Goal: Contribute content: Contribute content

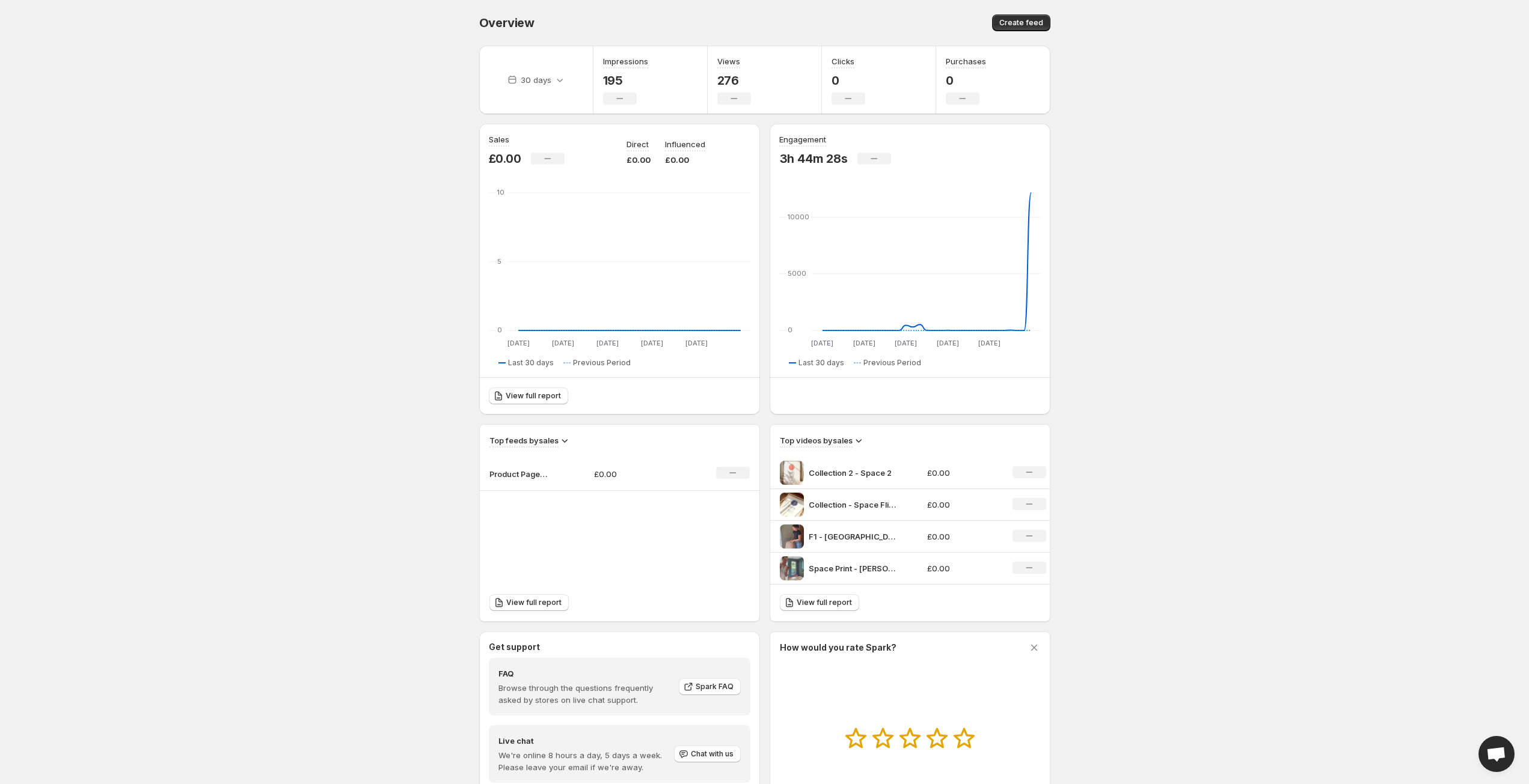
click at [403, 221] on body "Home Feeds Videos Subscription Settings Overview. This page is ready Overview C…" at bounding box center [764, 392] width 1529 height 784
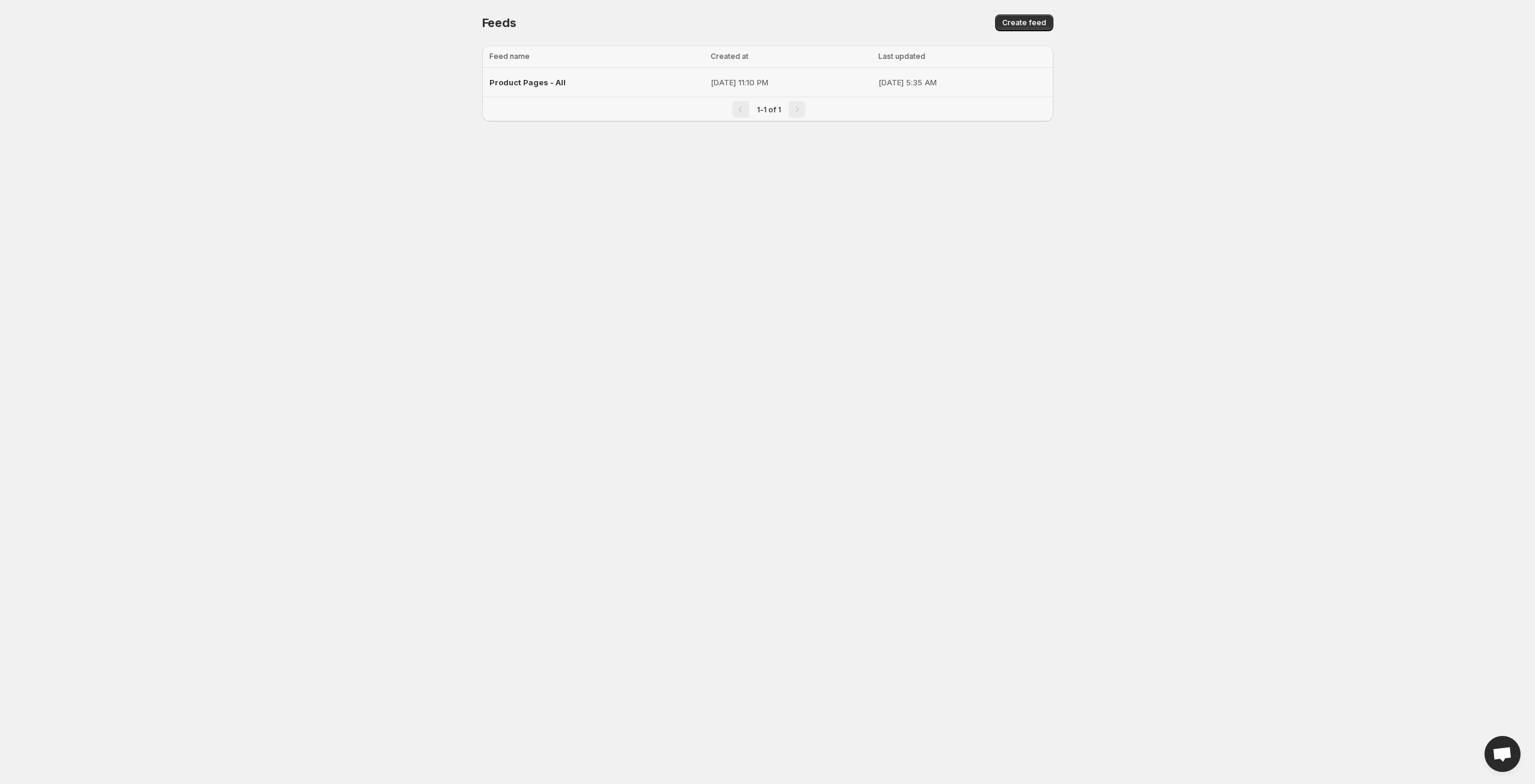
click at [532, 83] on span "Product Pages - All" at bounding box center [527, 83] width 76 height 10
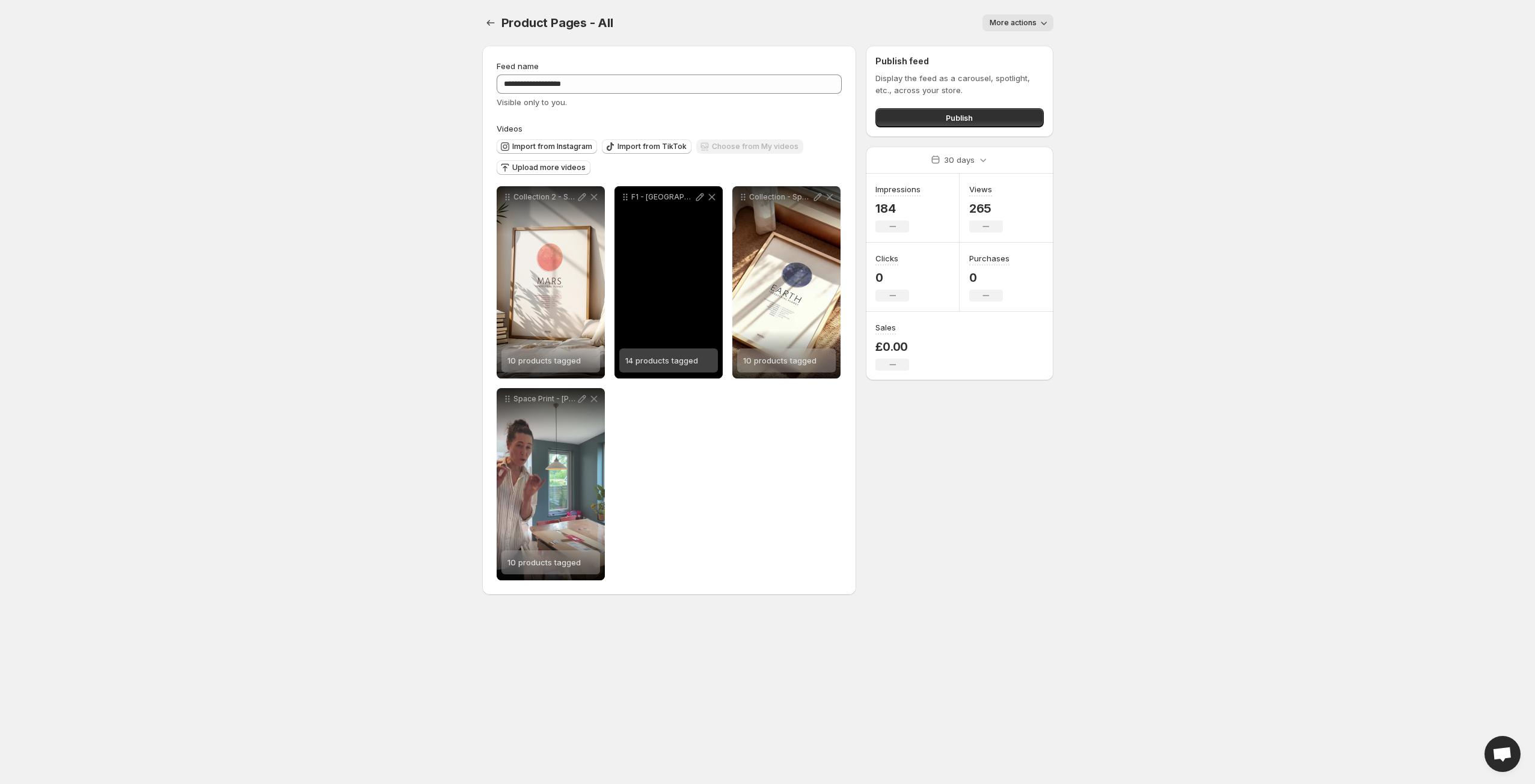
click at [714, 200] on icon at bounding box center [712, 197] width 7 height 7
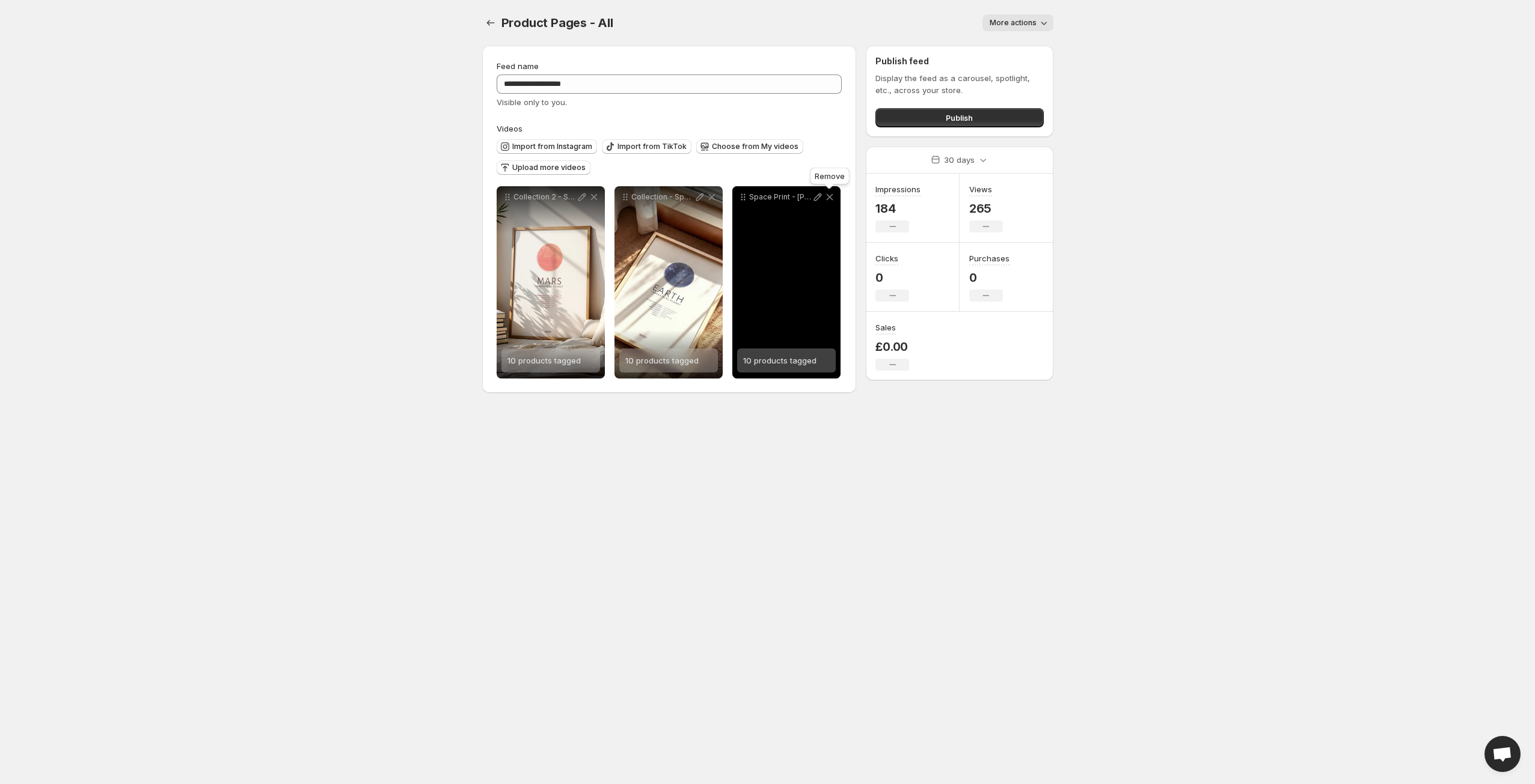
click at [829, 196] on icon at bounding box center [829, 197] width 7 height 7
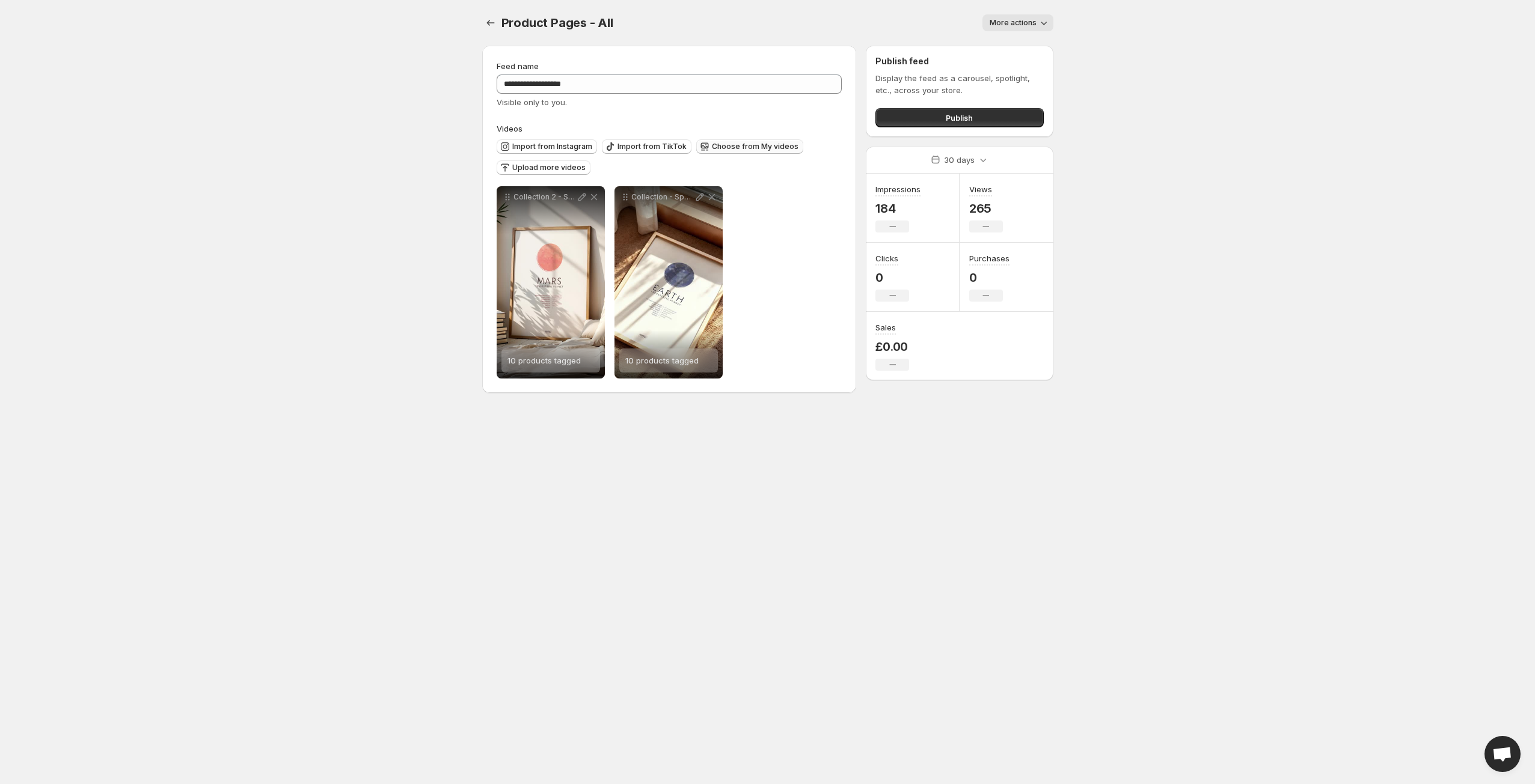
click at [732, 145] on span "Choose from My videos" at bounding box center [756, 147] width 87 height 10
click at [556, 171] on span "Upload more videos" at bounding box center [549, 168] width 73 height 10
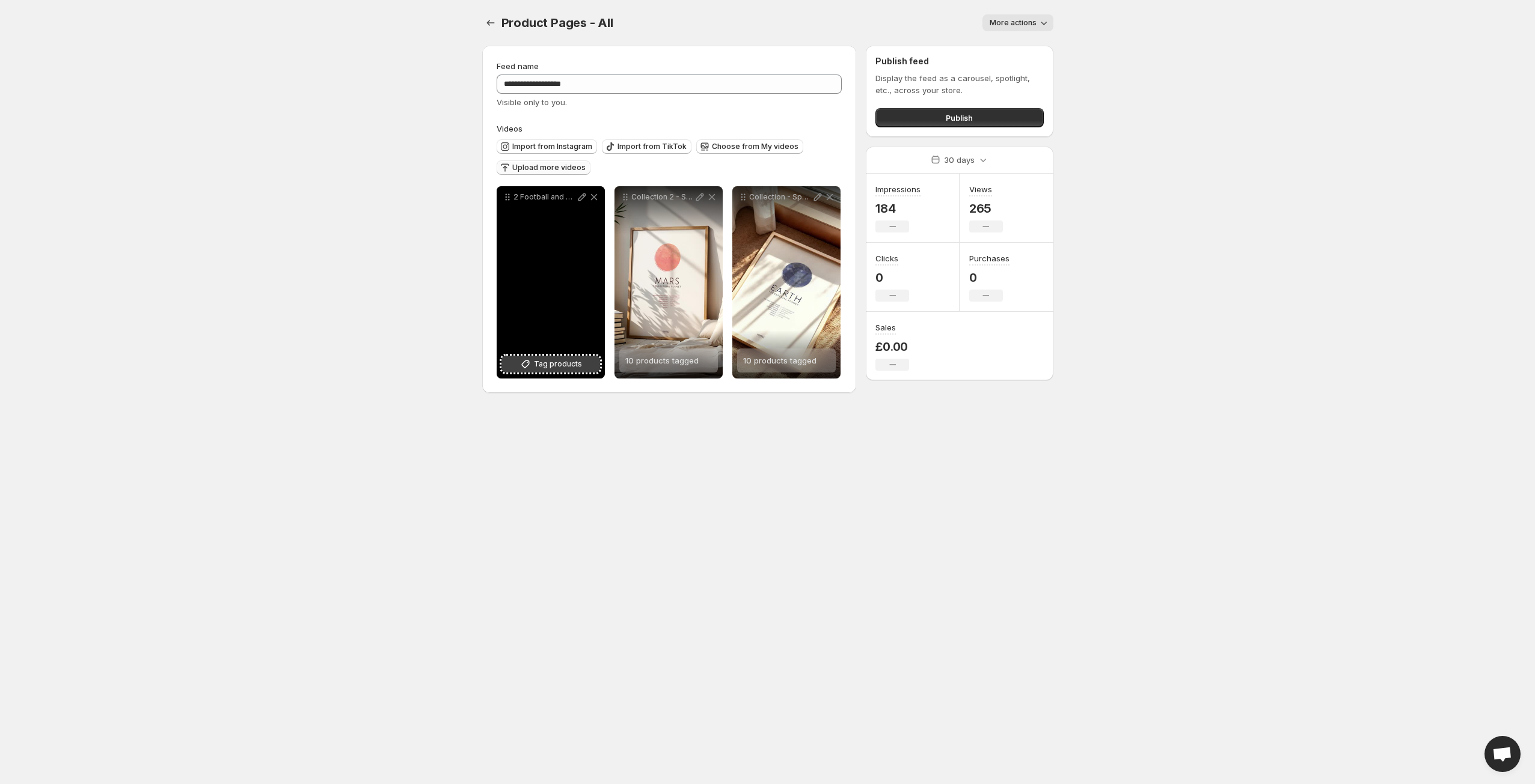
click at [536, 364] on span "Tag products" at bounding box center [558, 364] width 48 height 12
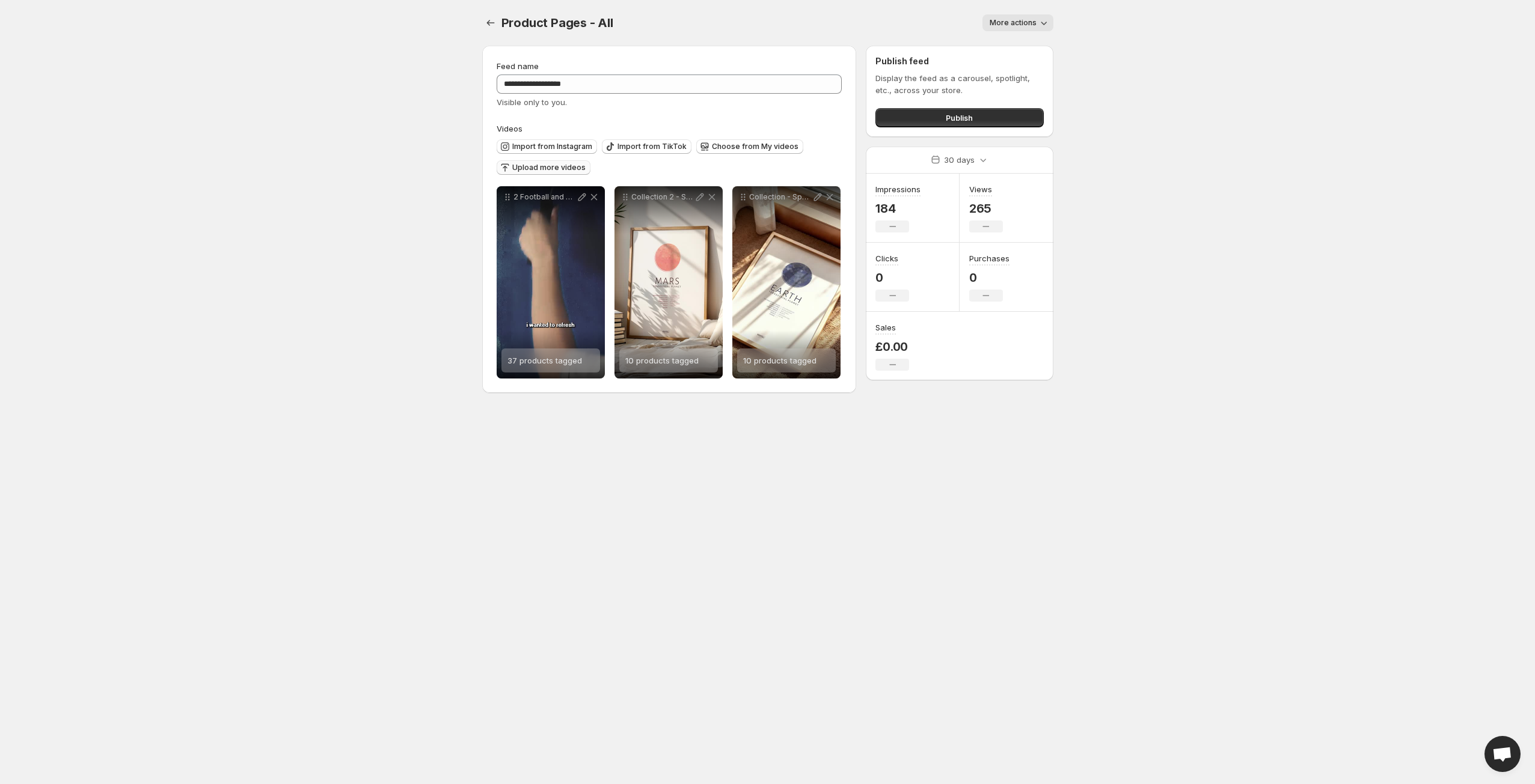
click at [560, 171] on span "Upload more videos" at bounding box center [549, 168] width 73 height 10
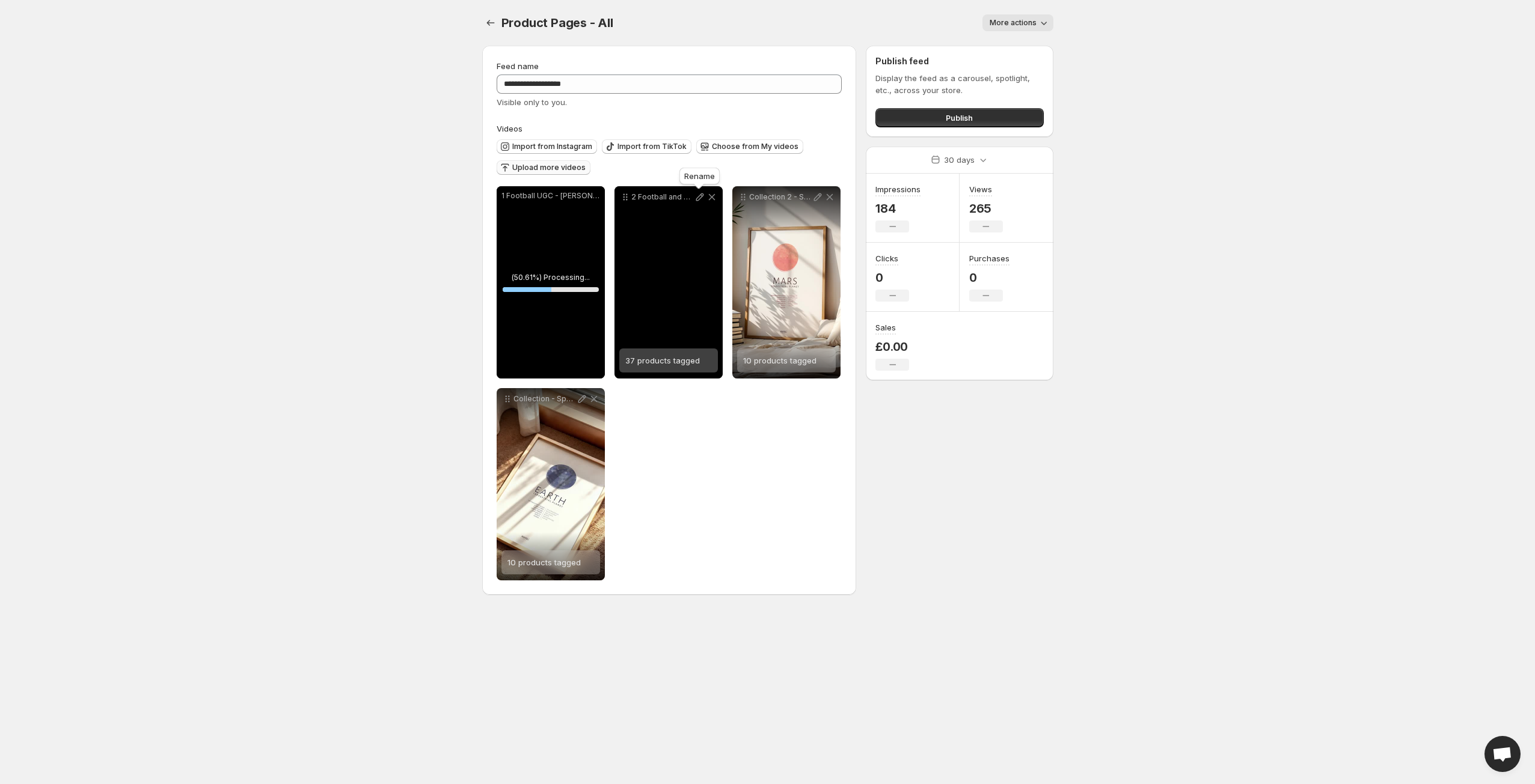
click at [700, 195] on icon at bounding box center [699, 197] width 8 height 8
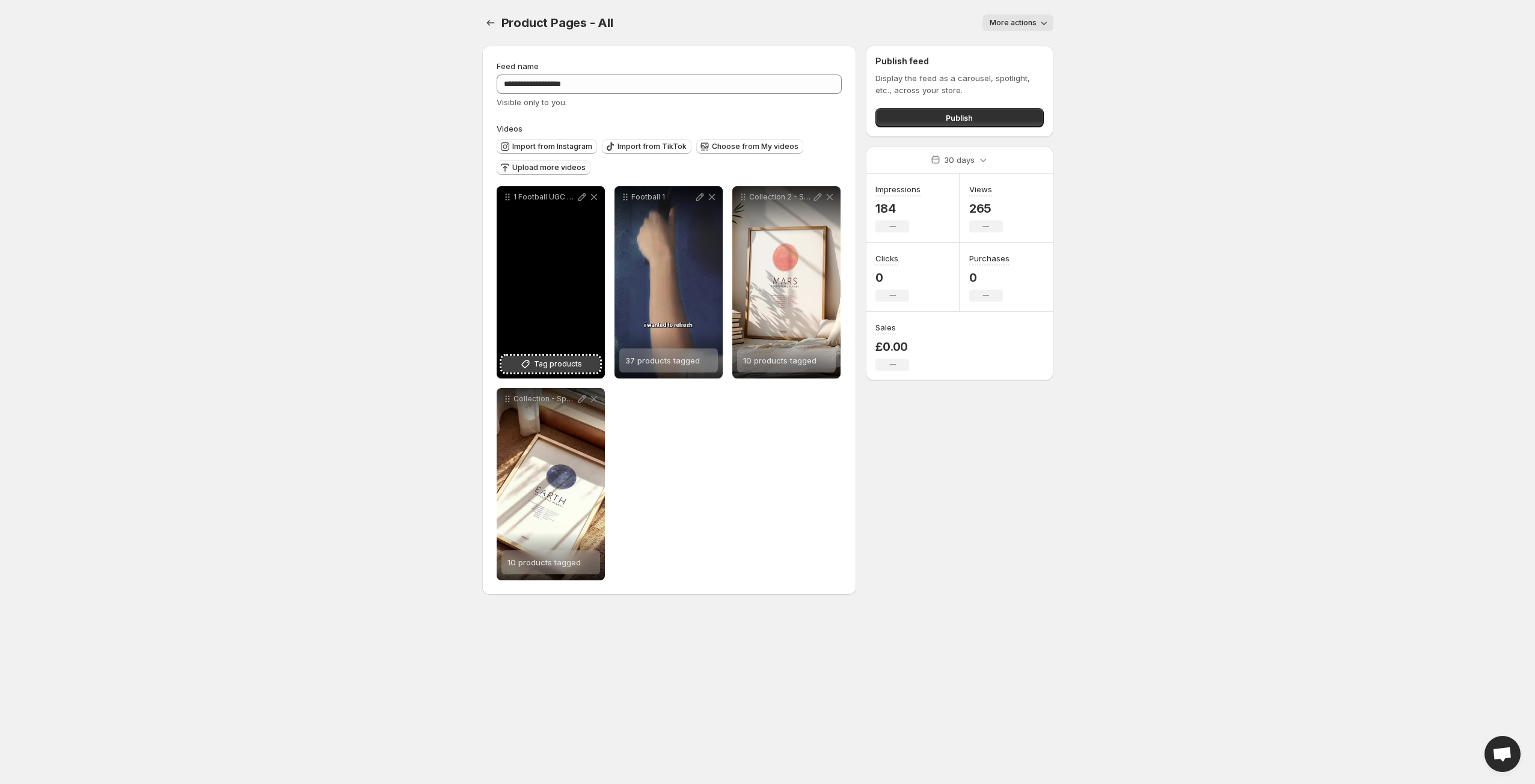
click at [544, 361] on span "Tag products" at bounding box center [558, 364] width 48 height 12
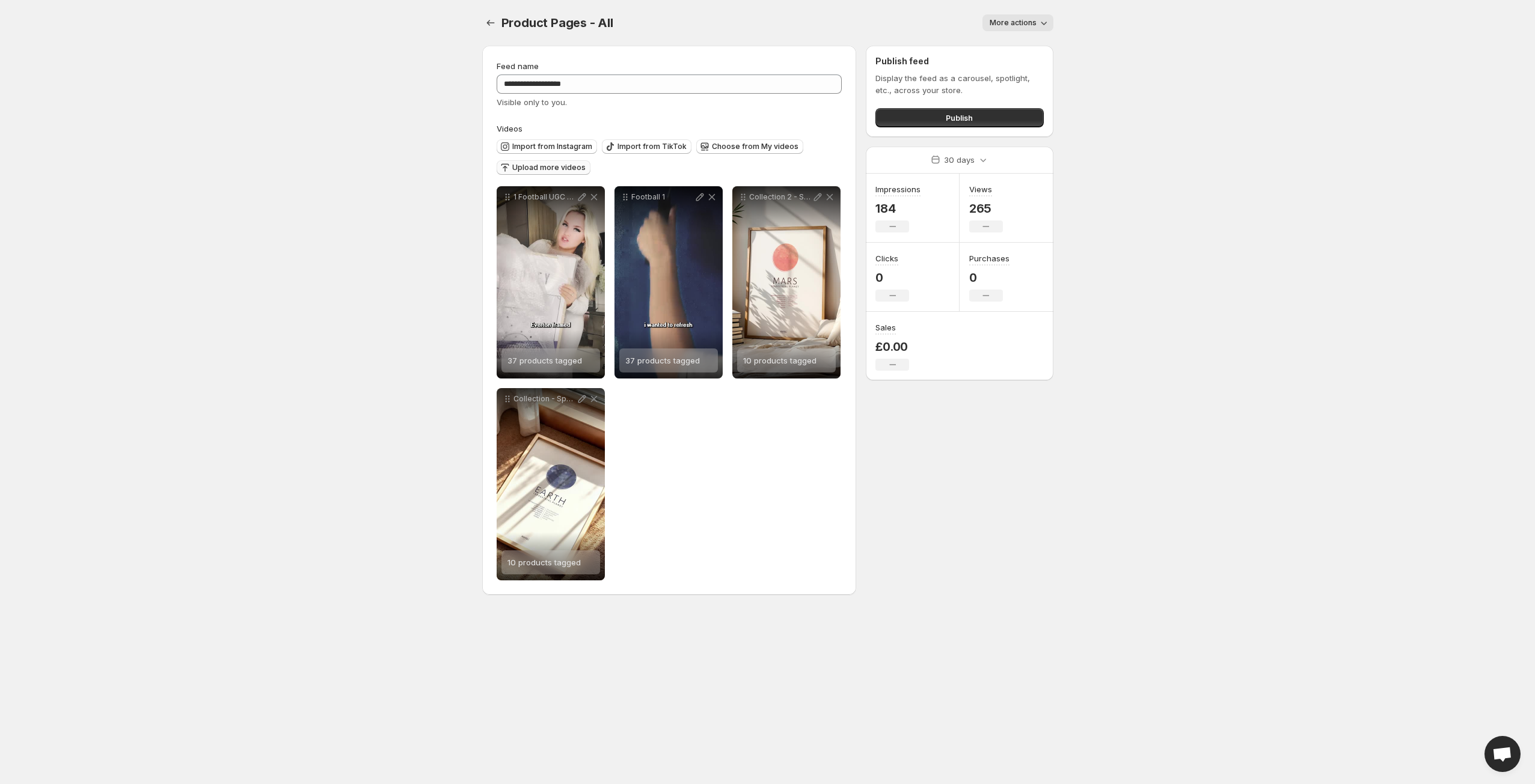
click at [553, 165] on span "Upload more videos" at bounding box center [549, 168] width 73 height 10
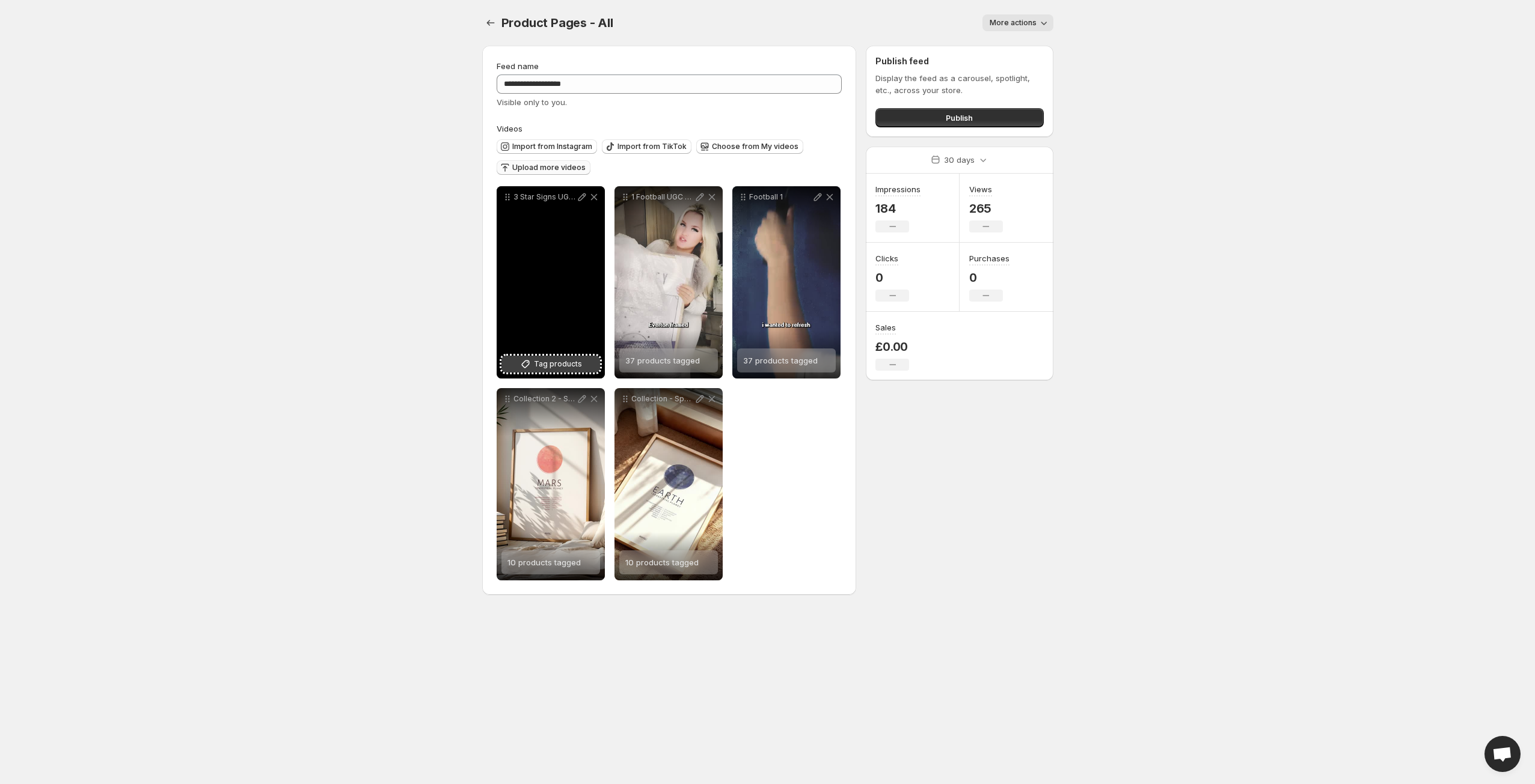
click at [554, 366] on span "Tag products" at bounding box center [558, 364] width 48 height 12
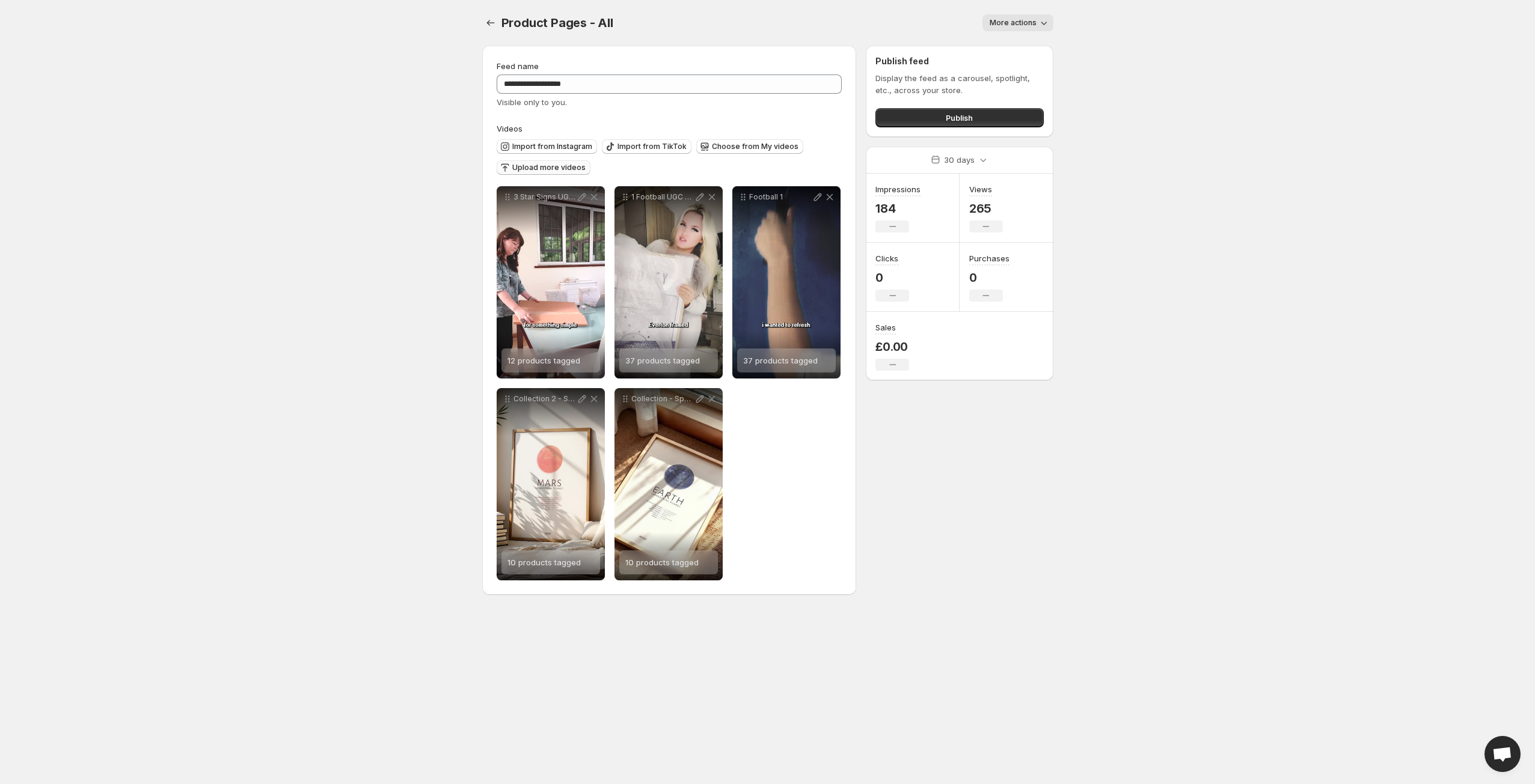
click at [537, 168] on span "Upload more videos" at bounding box center [549, 168] width 73 height 10
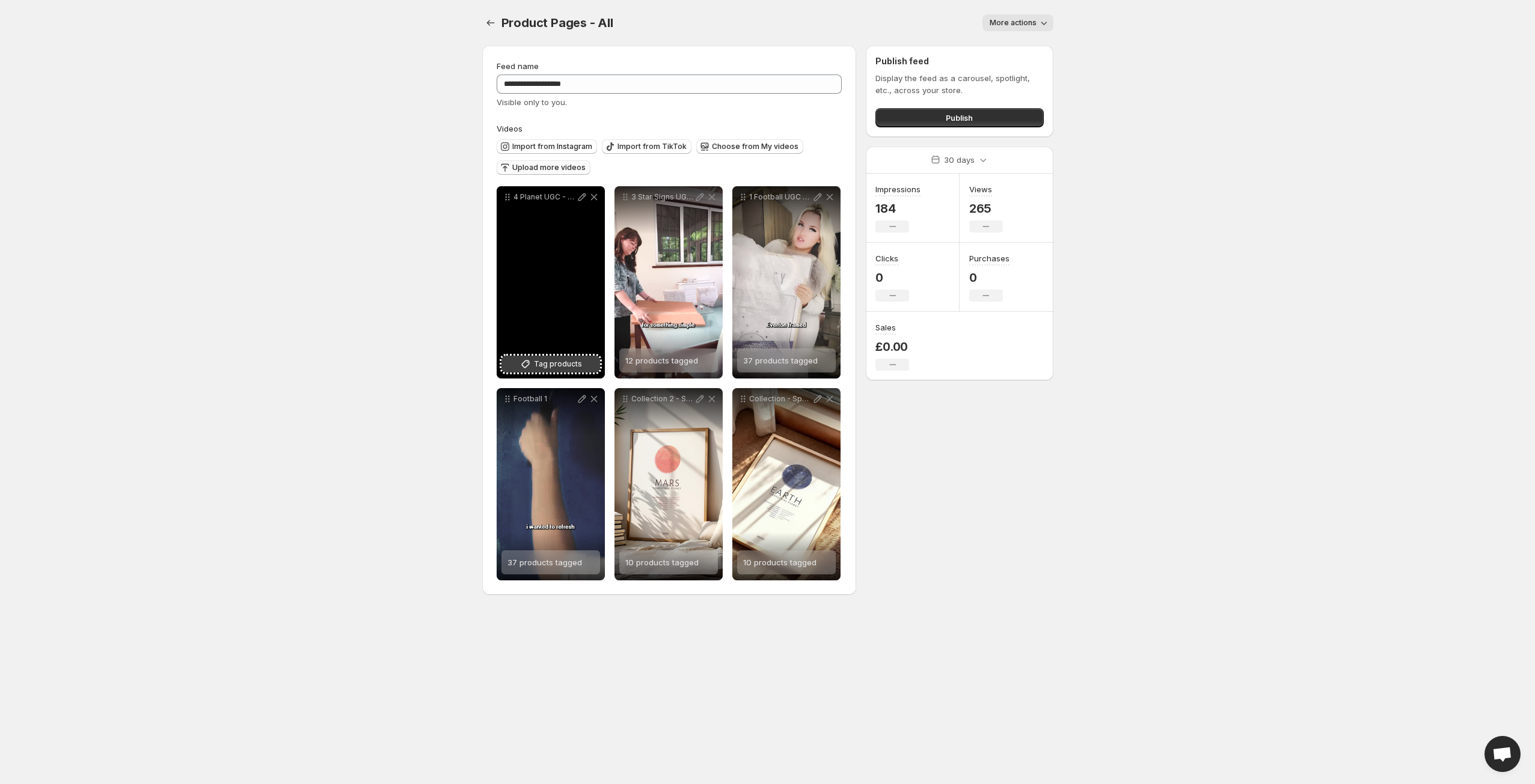
click at [548, 363] on span "Tag products" at bounding box center [558, 364] width 48 height 12
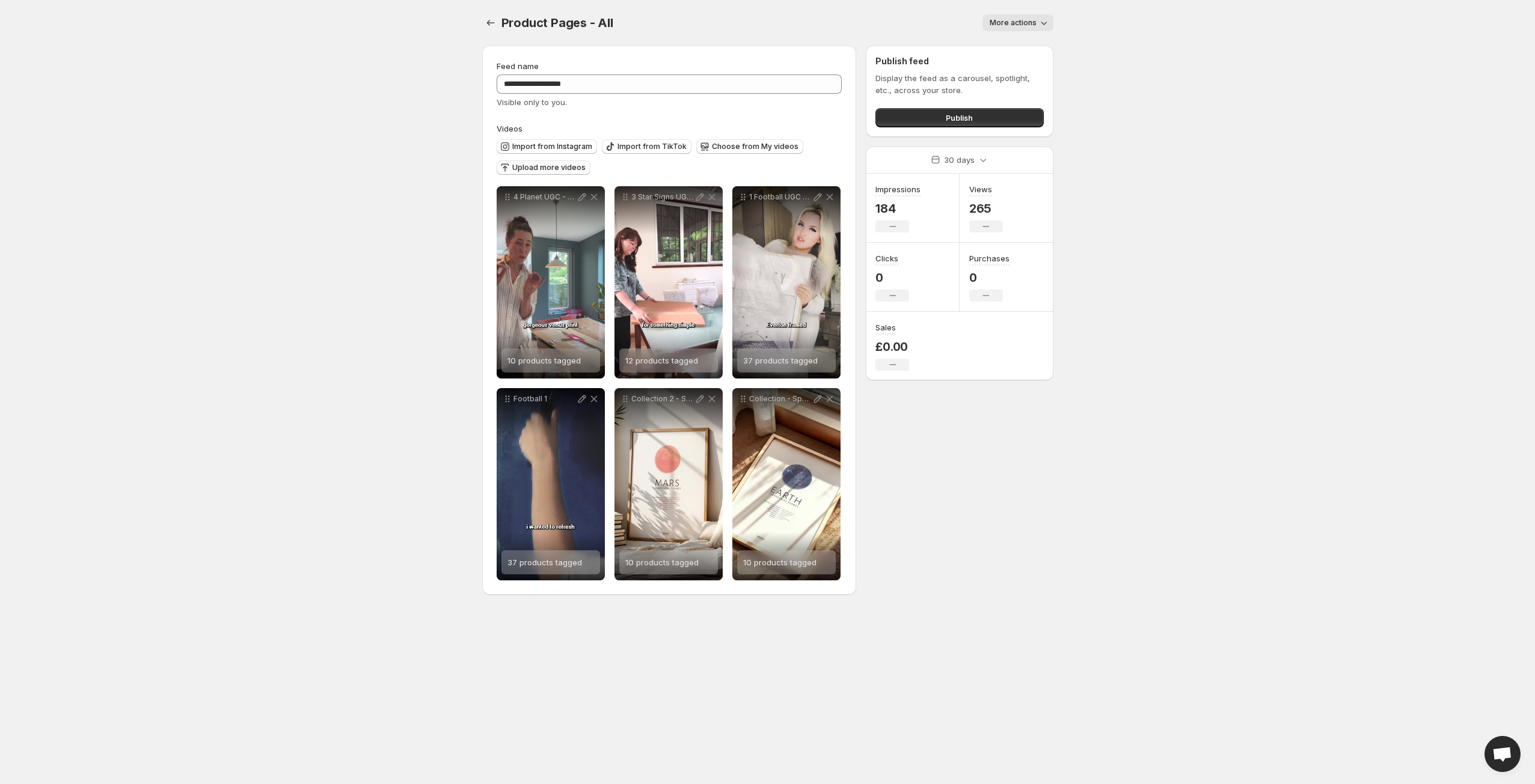
click at [534, 164] on span "Upload more videos" at bounding box center [549, 168] width 73 height 10
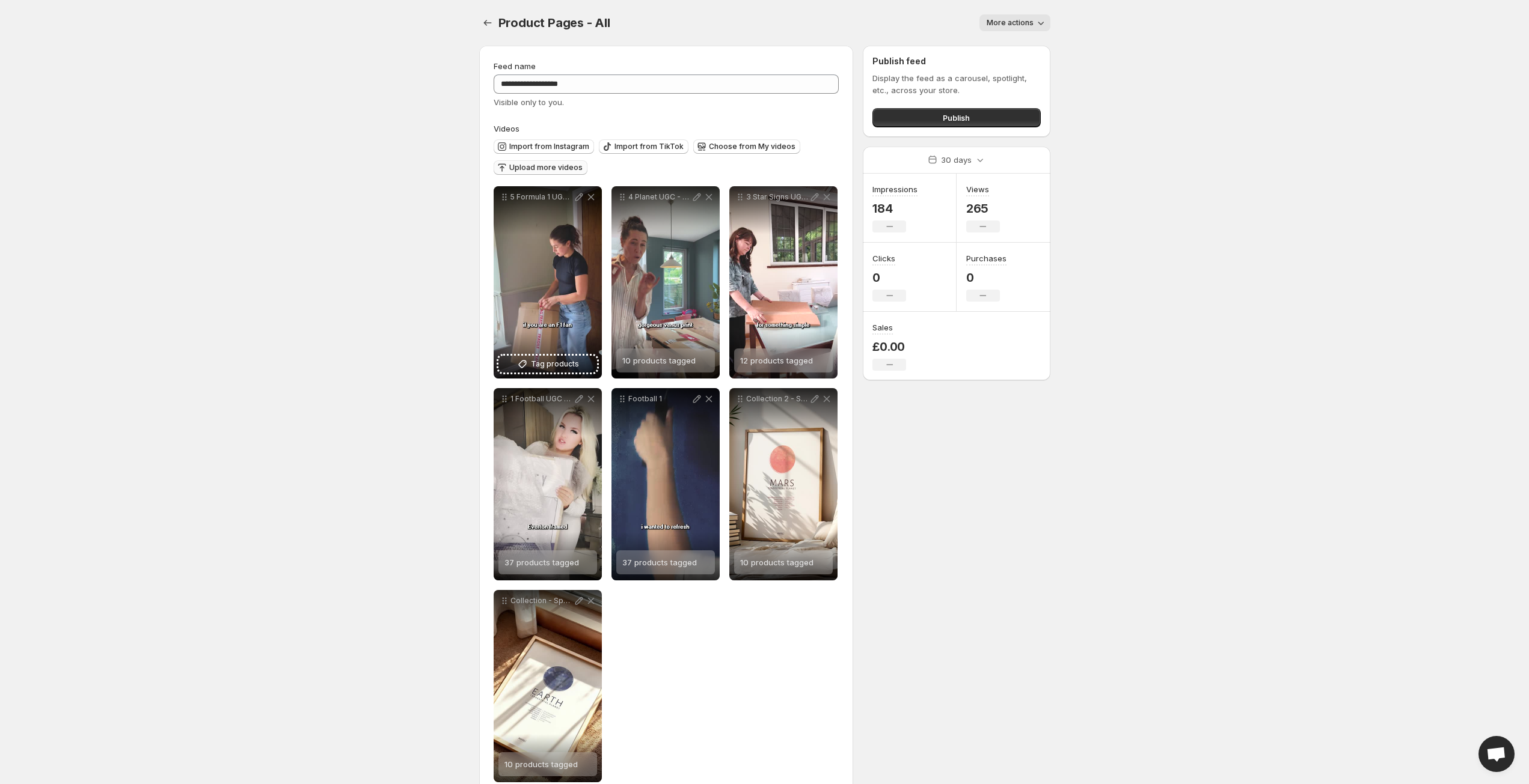
click at [532, 166] on span "Upload more videos" at bounding box center [546, 168] width 73 height 10
click at [452, 272] on body "**********" at bounding box center [764, 392] width 1529 height 784
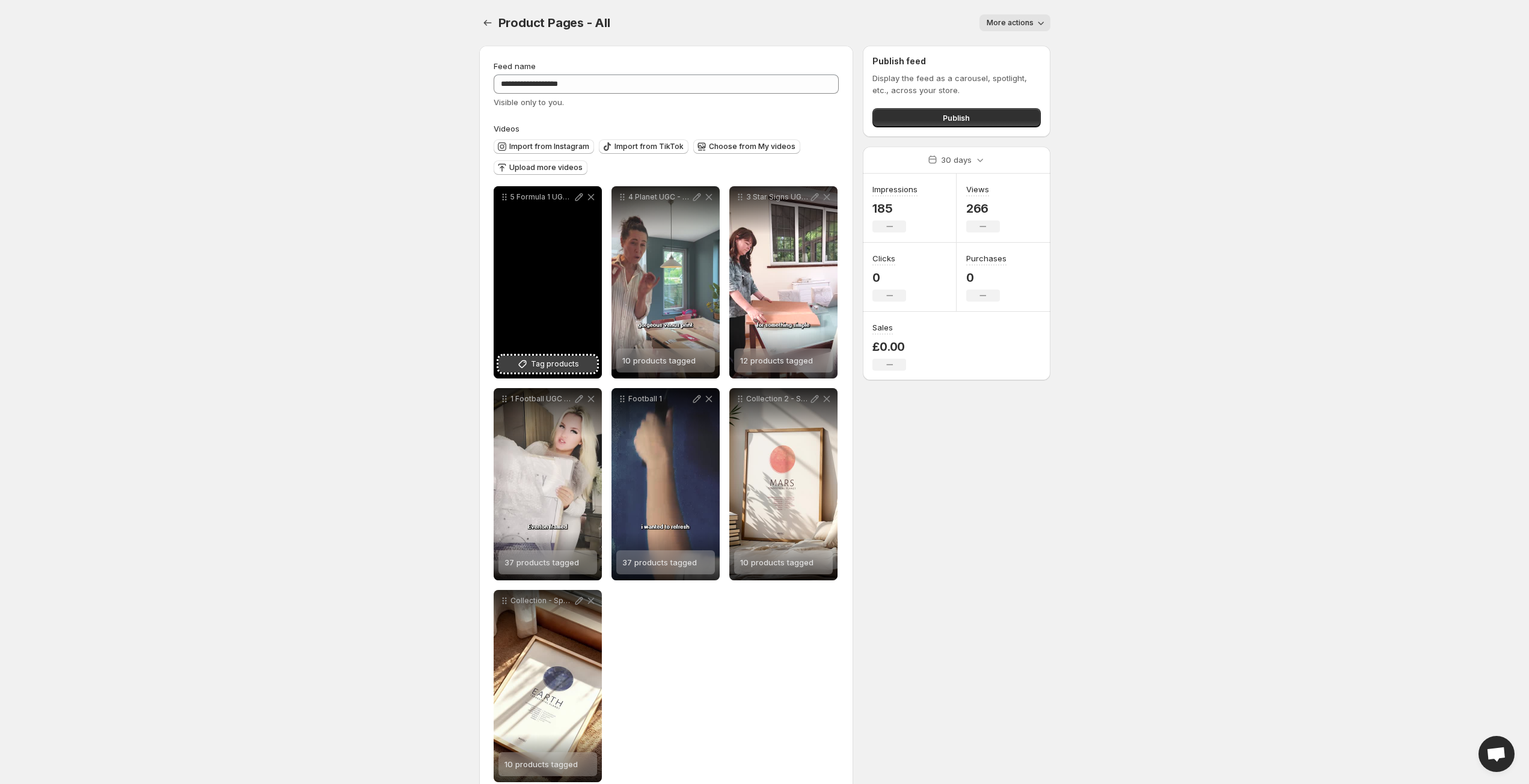
click at [542, 360] on span "Tag products" at bounding box center [555, 364] width 48 height 12
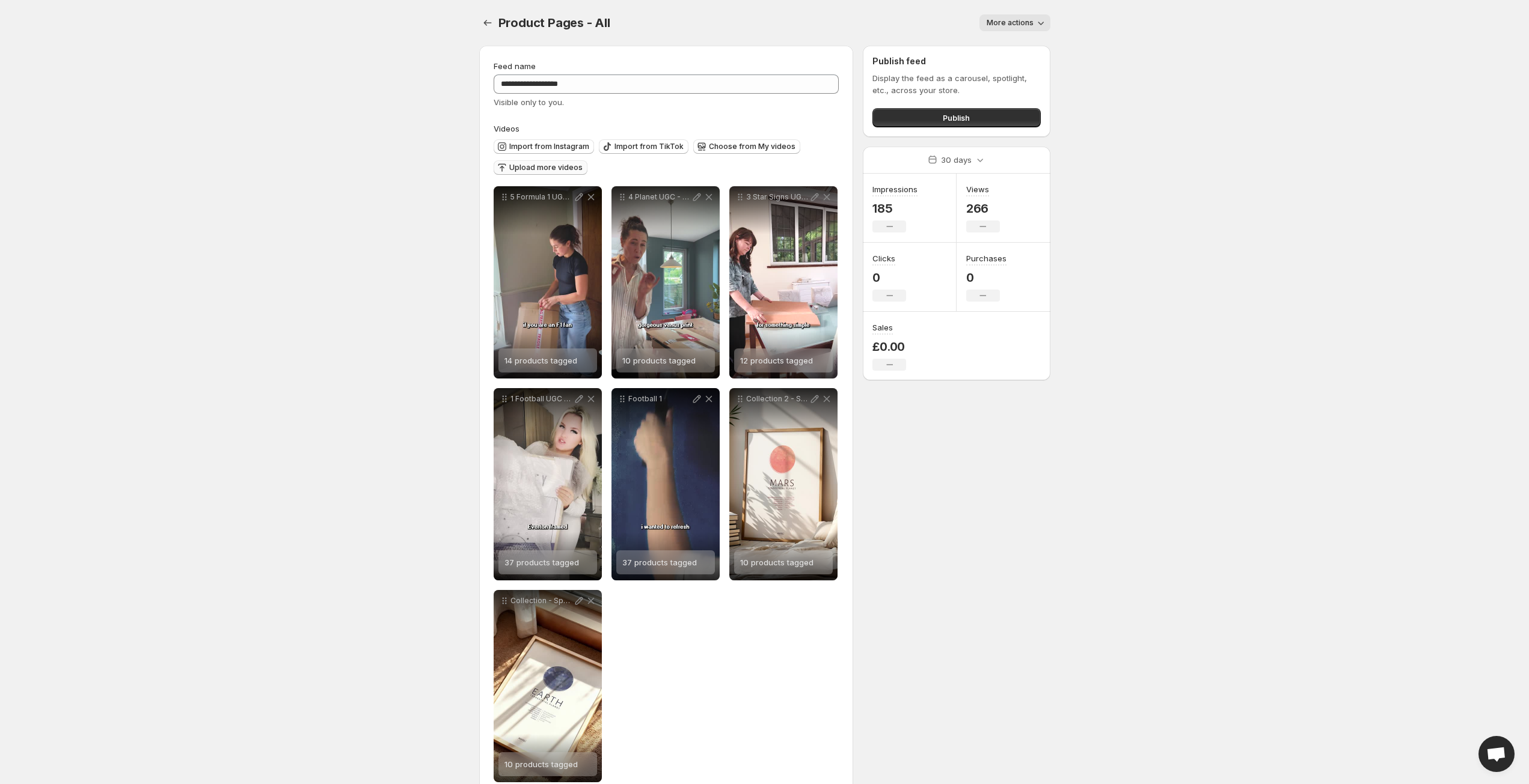
click at [541, 167] on span "Upload more videos" at bounding box center [546, 168] width 73 height 10
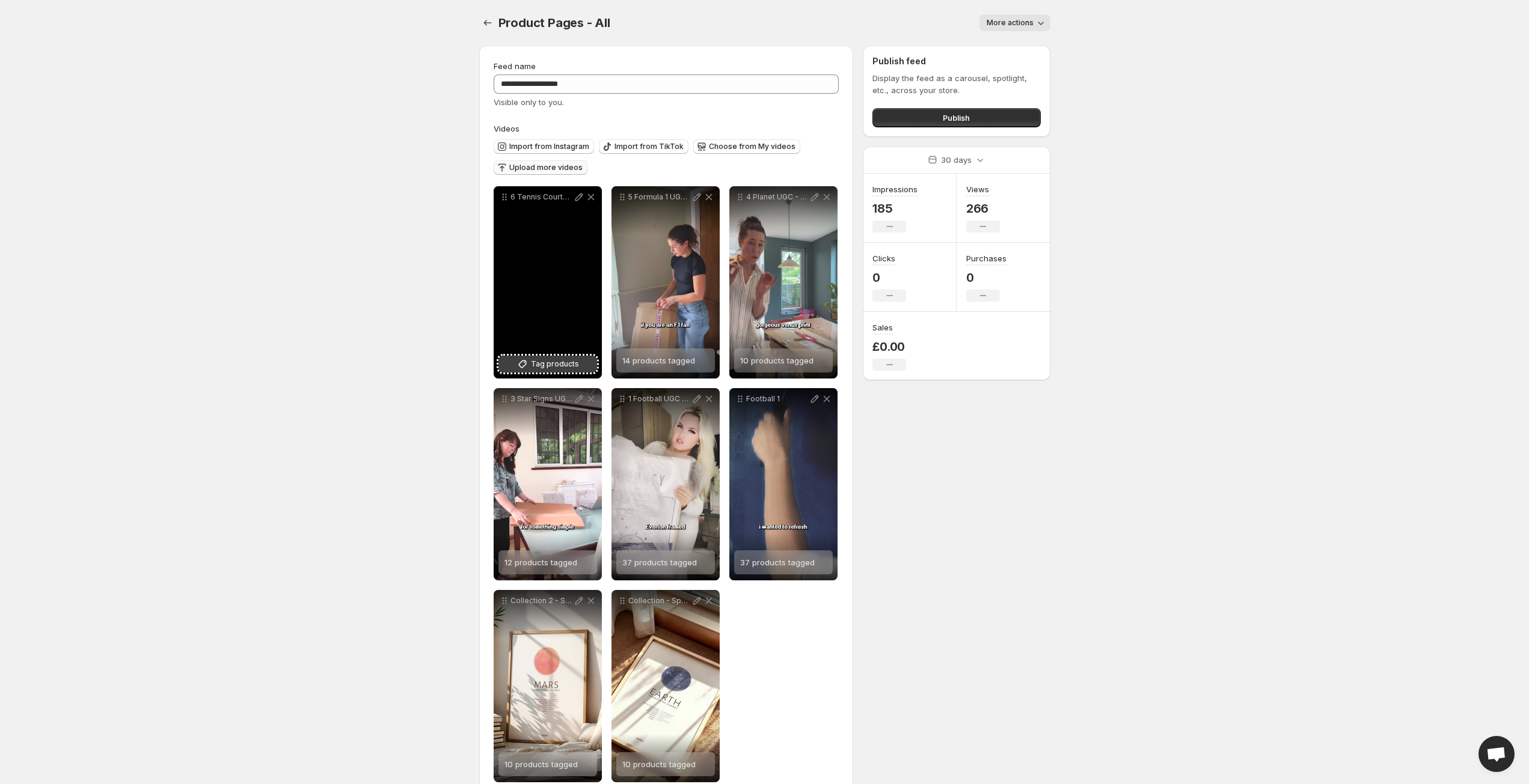
click at [539, 364] on span "Tag products" at bounding box center [555, 364] width 48 height 12
